Goal: Register for event/course

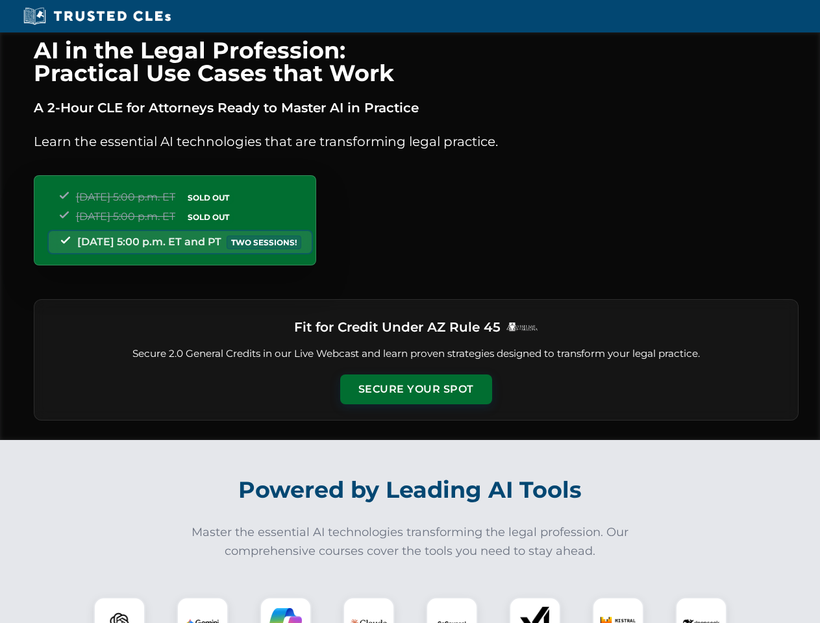
click at [415, 389] on button "Secure Your Spot" at bounding box center [416, 390] width 152 height 30
click at [119, 610] on img at bounding box center [120, 623] width 38 height 38
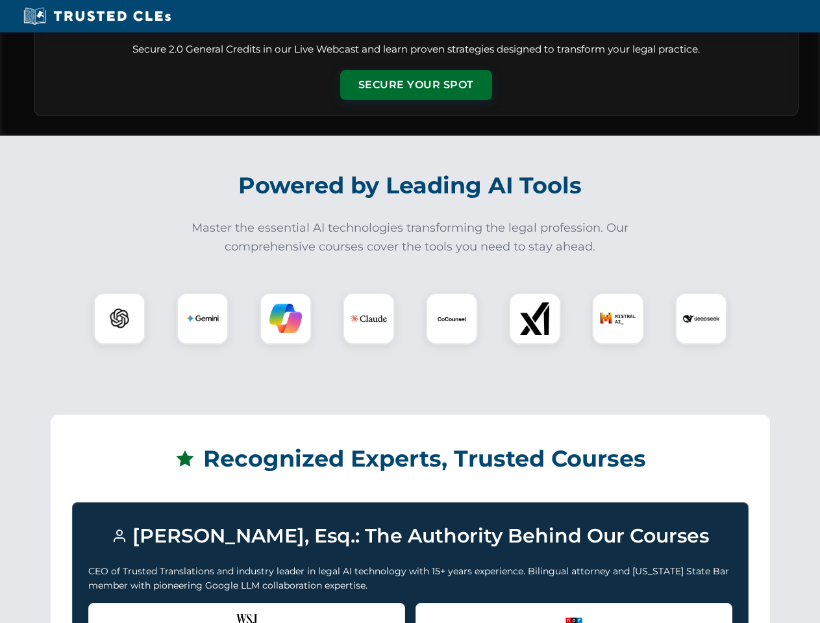
click at [203, 610] on div "Recognized by the WSJ [PERSON_NAME] was featured for his expertise in AI legal …" at bounding box center [246, 629] width 317 height 52
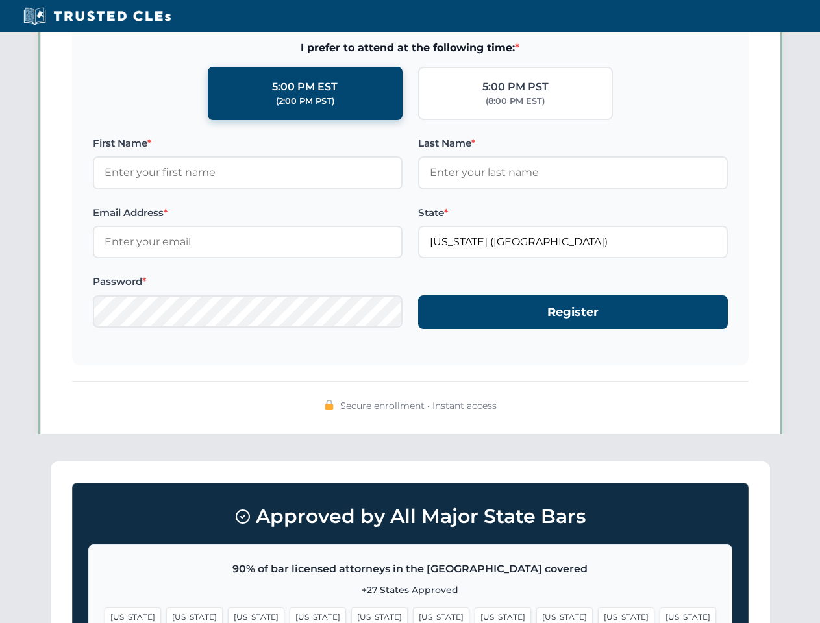
click at [475, 610] on span "[US_STATE]" at bounding box center [503, 617] width 56 height 19
click at [598, 610] on span "[US_STATE]" at bounding box center [626, 617] width 56 height 19
